Goal: Task Accomplishment & Management: Manage account settings

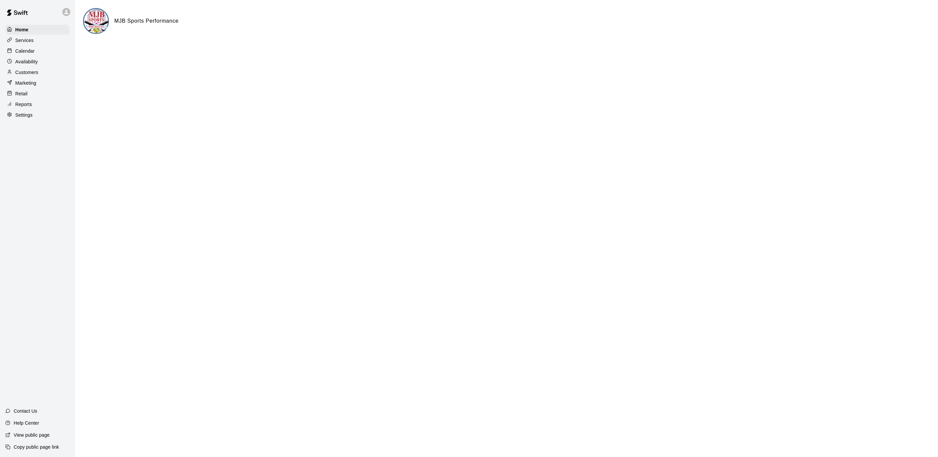
click at [26, 51] on p "Calendar" at bounding box center [24, 51] width 19 height 7
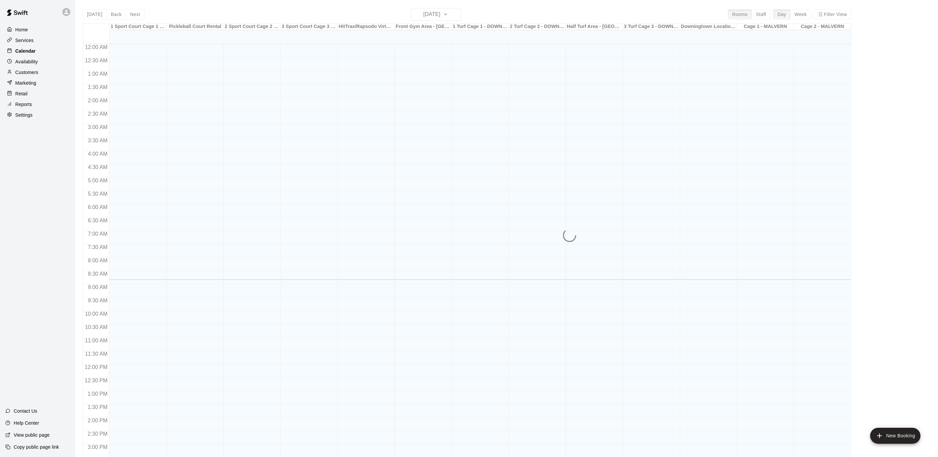
scroll to position [200, 0]
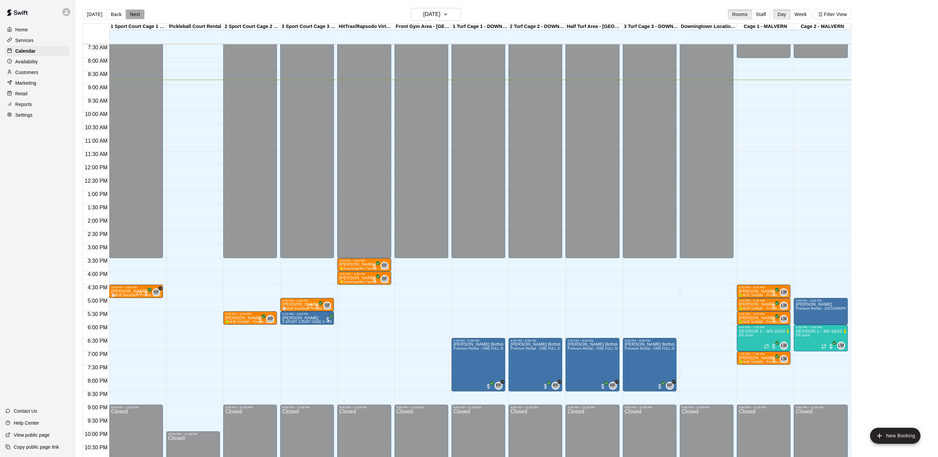
click at [137, 13] on button "Next" at bounding box center [135, 14] width 19 height 10
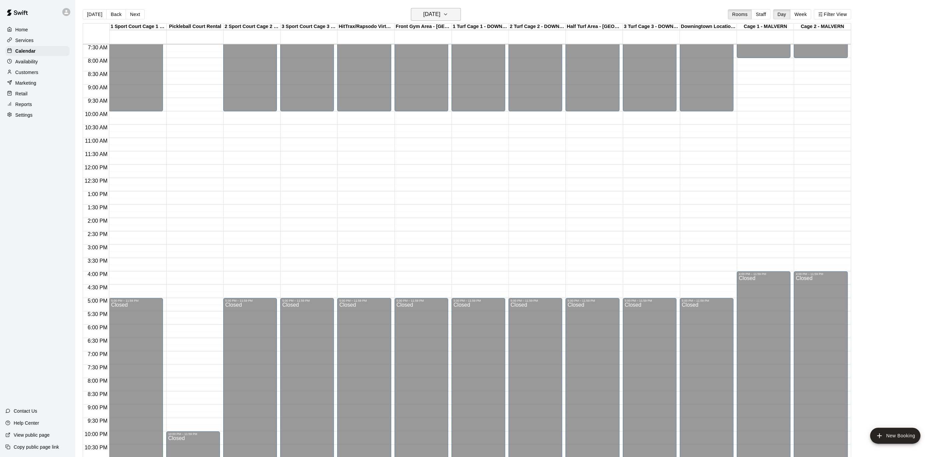
click at [459, 14] on button "[DATE]" at bounding box center [436, 14] width 50 height 13
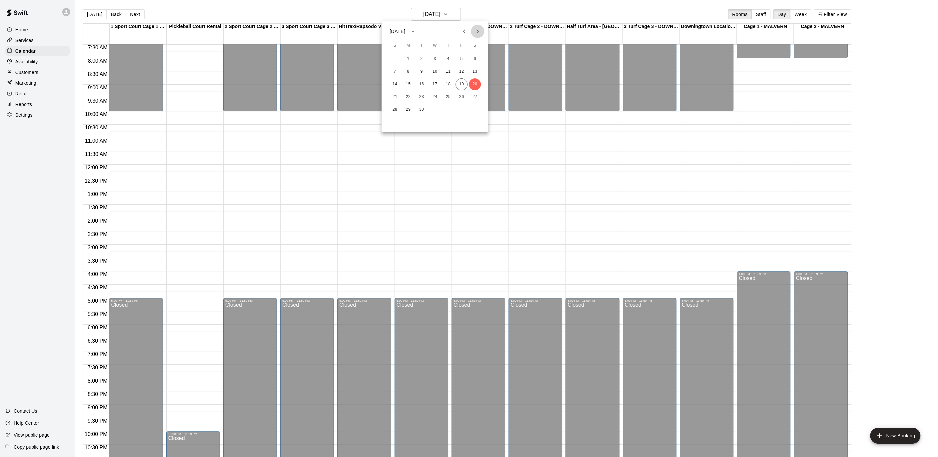
click at [477, 32] on icon "Next month" at bounding box center [477, 31] width 8 height 8
click at [471, 82] on button "20" at bounding box center [475, 84] width 12 height 12
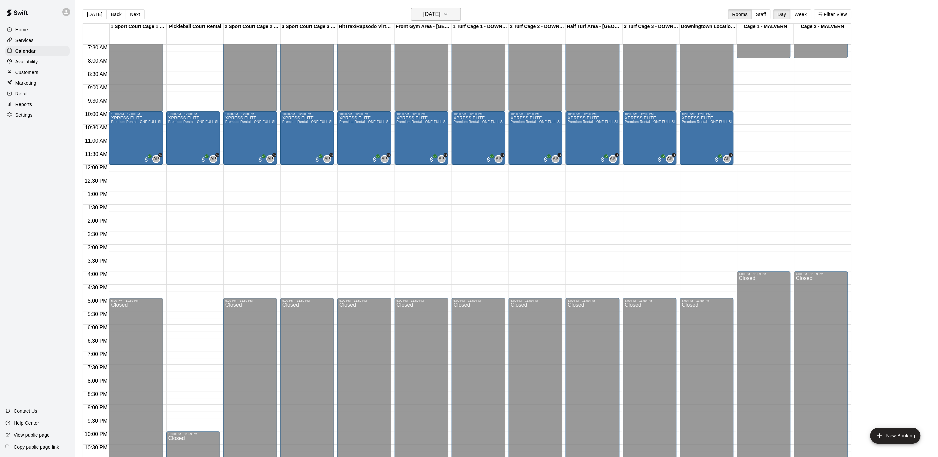
click at [452, 12] on button "[DATE]" at bounding box center [436, 14] width 50 height 13
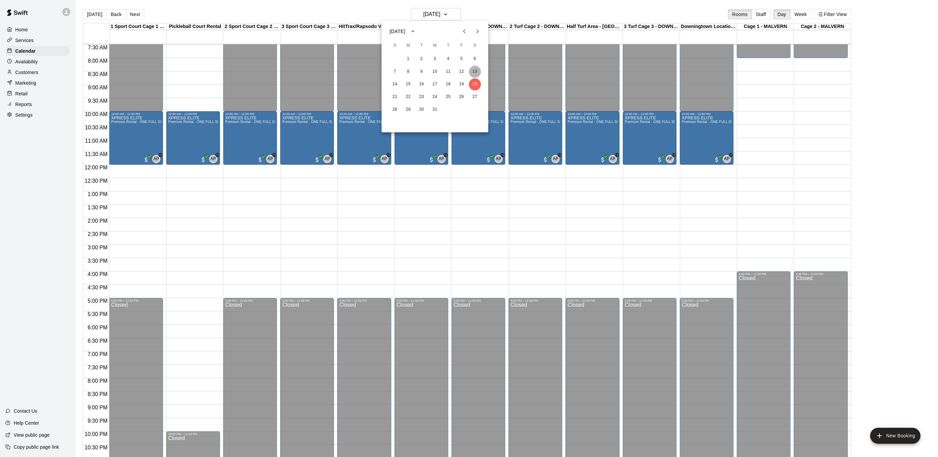
click at [474, 69] on button "13" at bounding box center [475, 72] width 12 height 12
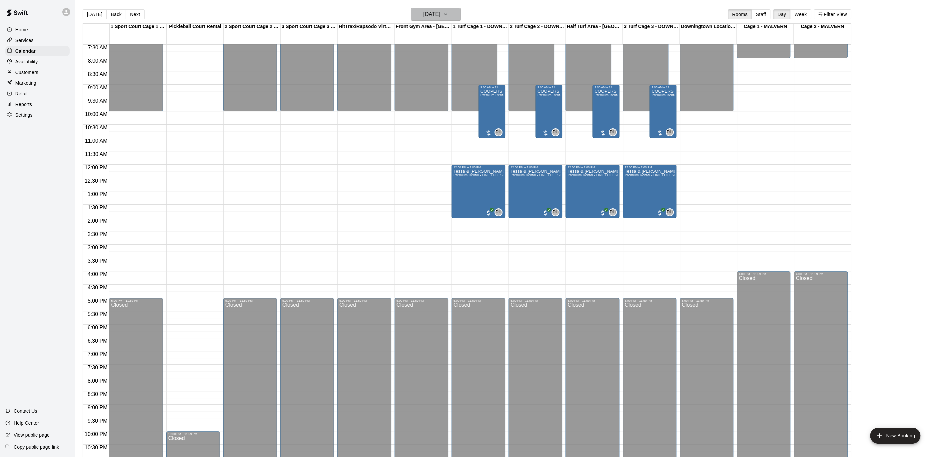
click at [448, 17] on icon "button" at bounding box center [445, 14] width 5 height 8
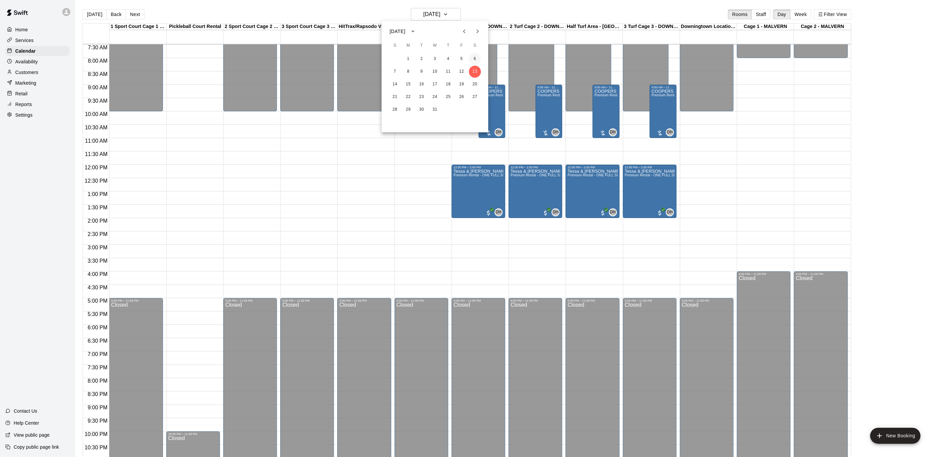
click at [474, 58] on button "6" at bounding box center [475, 59] width 12 height 12
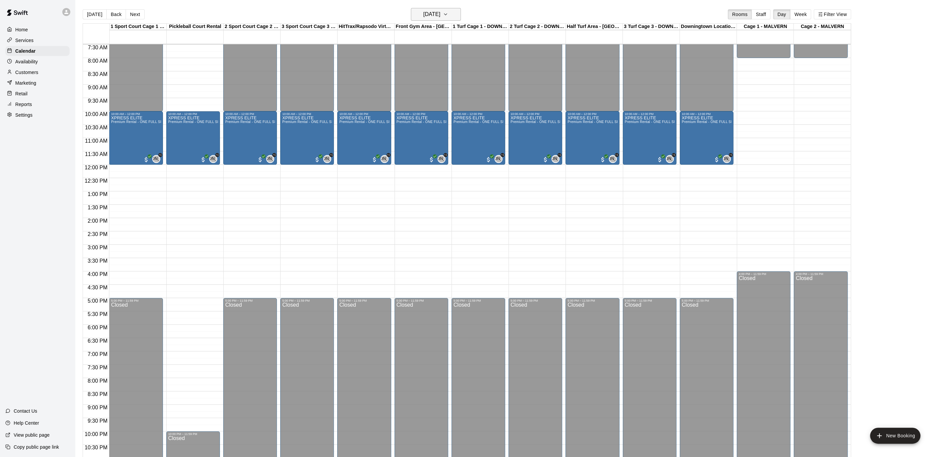
click at [448, 15] on icon "button" at bounding box center [445, 14] width 5 height 8
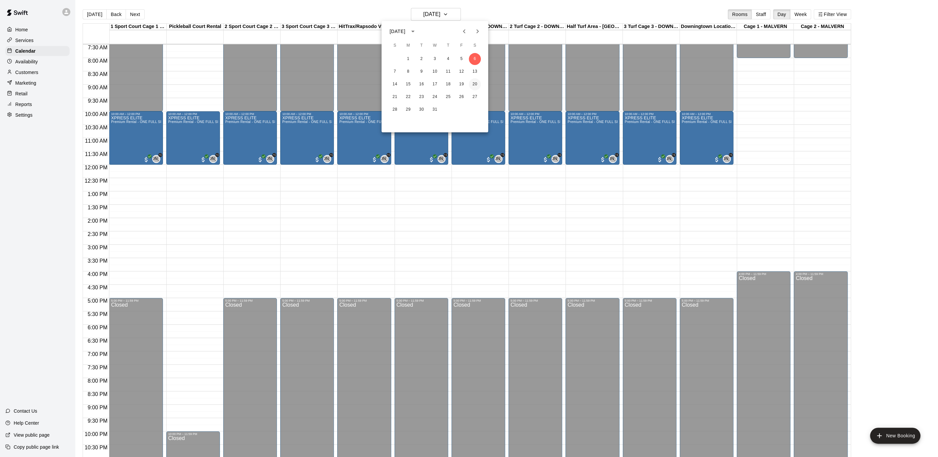
click at [477, 84] on button "20" at bounding box center [475, 84] width 12 height 12
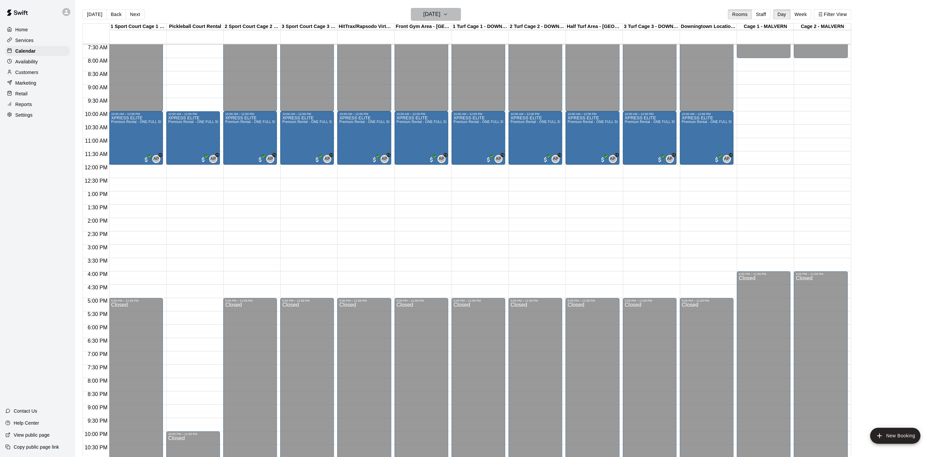
click at [448, 13] on icon "button" at bounding box center [445, 14] width 5 height 8
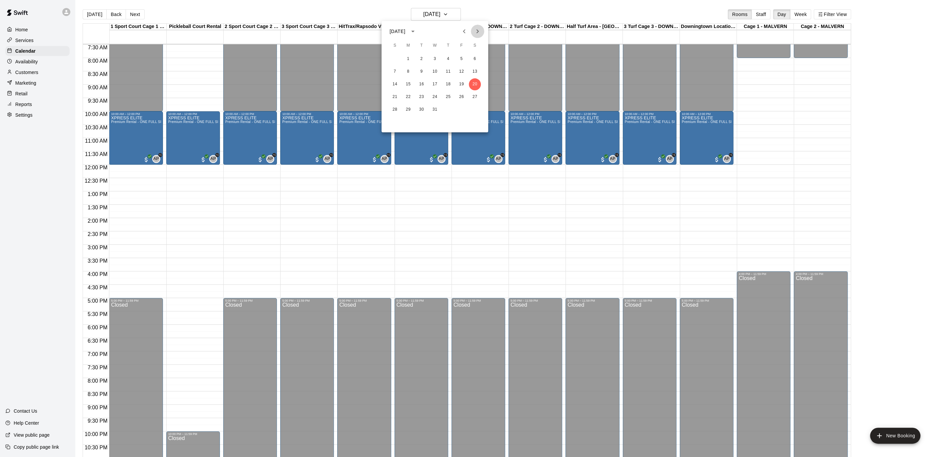
click at [477, 26] on button "Next month" at bounding box center [477, 31] width 13 height 13
click at [471, 61] on button "3" at bounding box center [475, 59] width 12 height 12
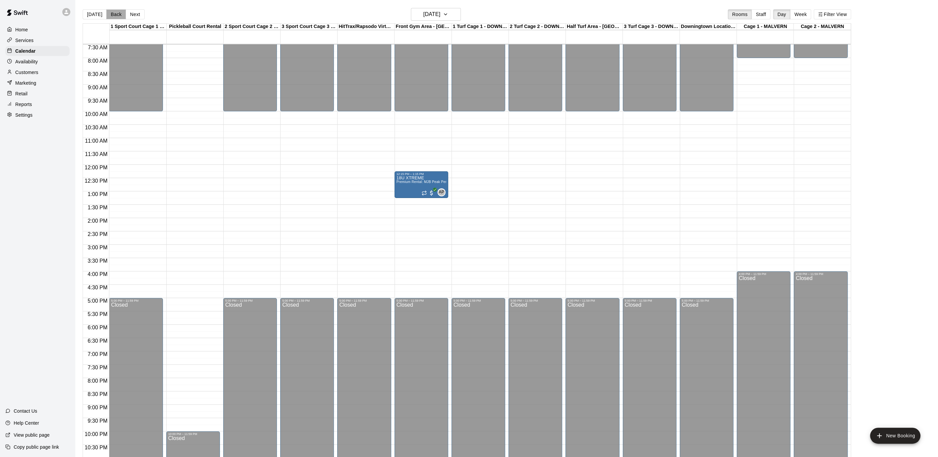
click at [106, 14] on button "Back" at bounding box center [116, 14] width 20 height 10
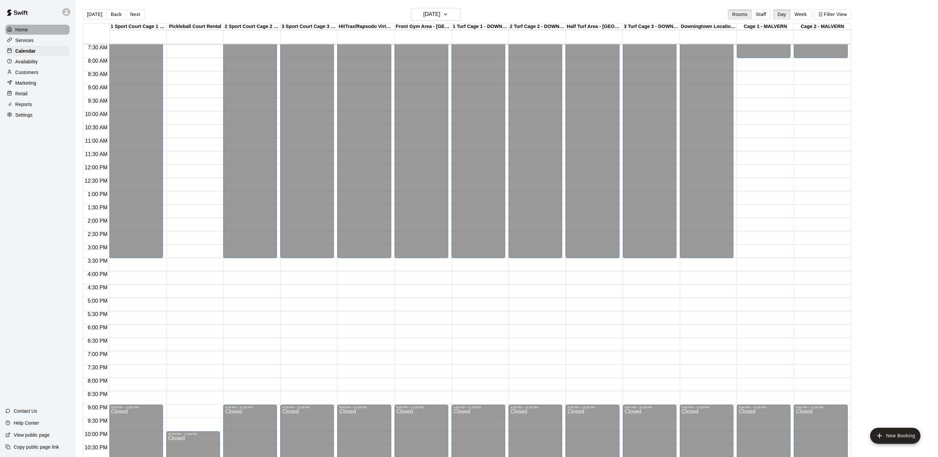
click at [27, 30] on p "Home" at bounding box center [21, 29] width 13 height 7
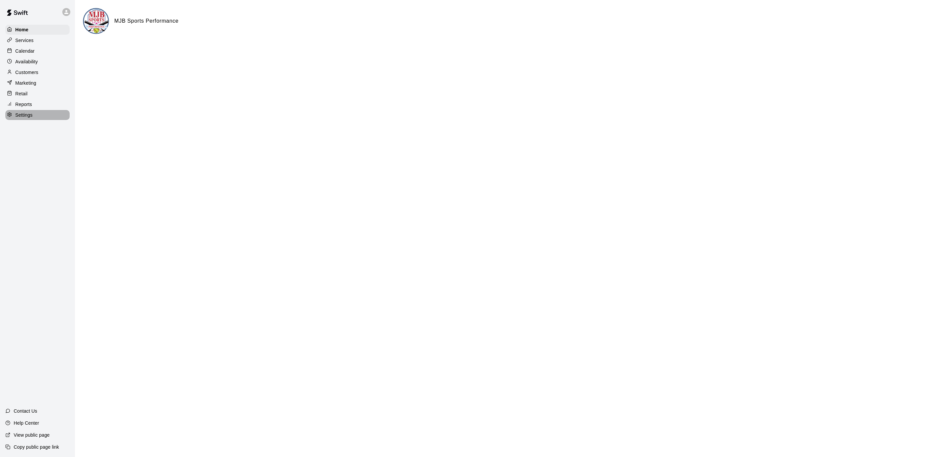
click at [23, 116] on p "Settings" at bounding box center [23, 115] width 17 height 7
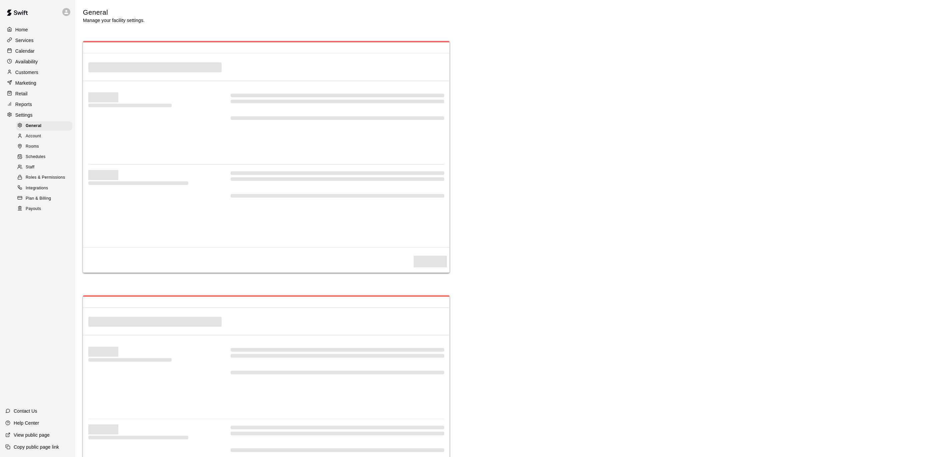
select select "**"
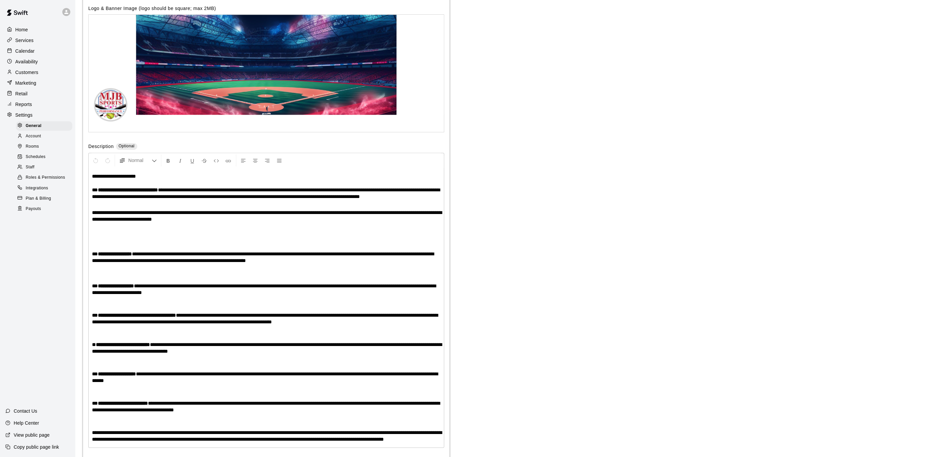
scroll to position [1299, 0]
click at [41, 206] on span "Payouts" at bounding box center [33, 209] width 15 height 7
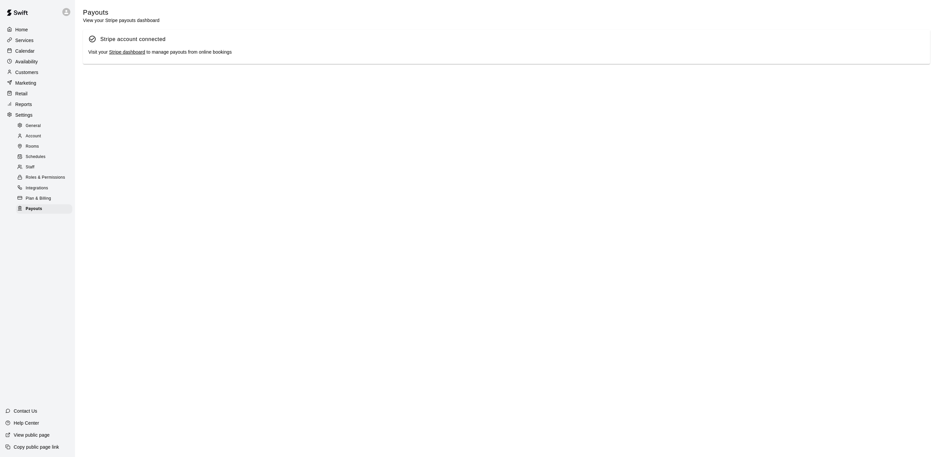
click at [132, 55] on link "Stripe dashboard" at bounding box center [127, 51] width 36 height 5
